Goal: Task Accomplishment & Management: Manage account settings

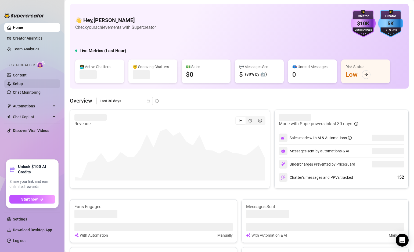
click at [20, 82] on link "Setup" at bounding box center [18, 83] width 10 height 4
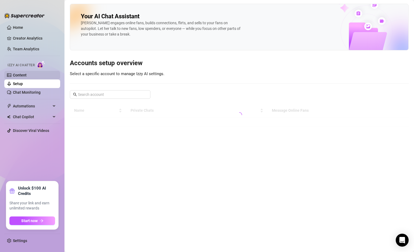
click at [24, 76] on link "Content" at bounding box center [20, 75] width 14 height 4
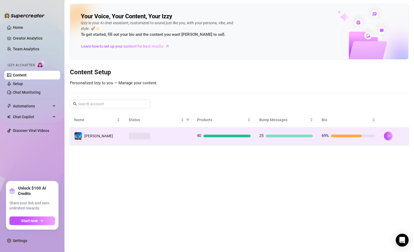
click at [181, 134] on div at bounding box center [159, 136] width 60 height 6
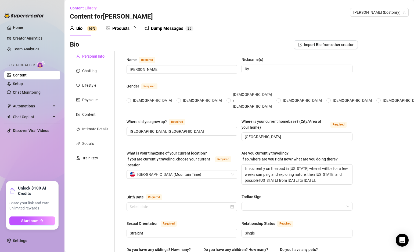
radio input "true"
type input "[DATE]"
click at [89, 71] on div "Chatting" at bounding box center [89, 71] width 15 height 6
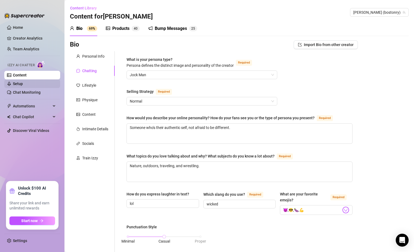
click at [23, 81] on link "Setup" at bounding box center [18, 83] width 10 height 4
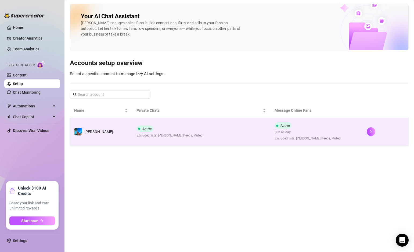
click at [183, 128] on td "Active Excluded lists: [PERSON_NAME] Peeps, Muted" at bounding box center [201, 132] width 139 height 28
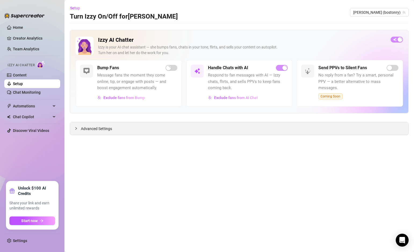
click at [95, 129] on span "Advanced Settings" at bounding box center [96, 129] width 31 height 6
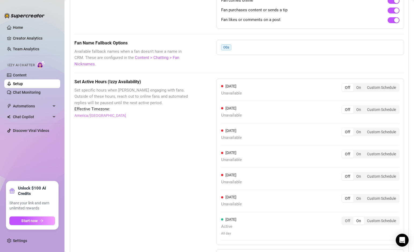
scroll to position [459, 0]
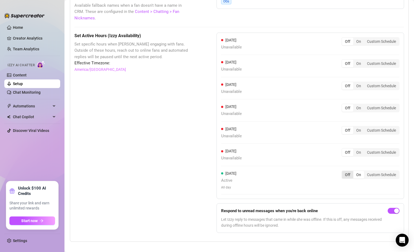
click at [348, 171] on div "Off" at bounding box center [347, 175] width 11 height 8
click at [344, 172] on input "Off" at bounding box center [344, 172] width 0 height 0
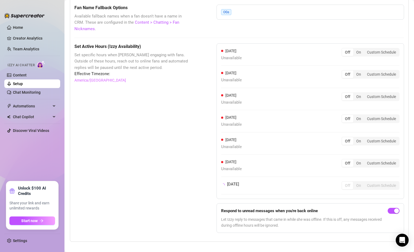
scroll to position [453, 0]
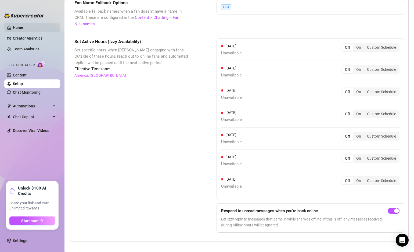
click at [20, 27] on link "Home" at bounding box center [18, 27] width 10 height 4
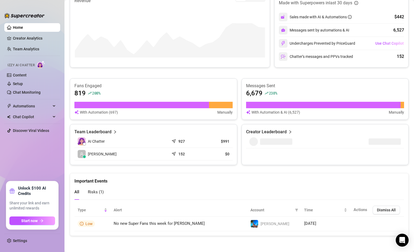
scroll to position [123, 0]
